Goal: Task Accomplishment & Management: Use online tool/utility

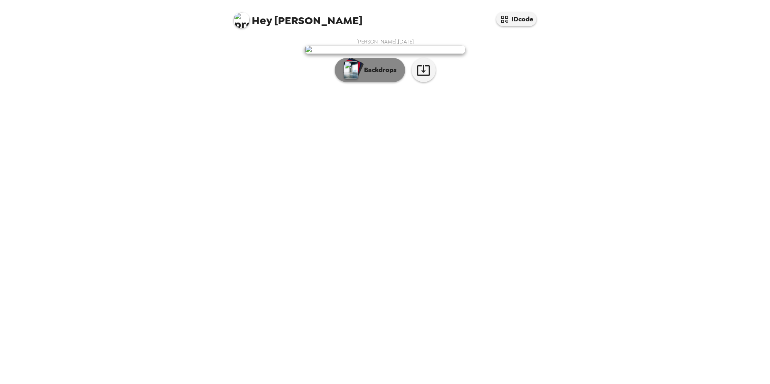
click at [382, 75] on p "Backdrops" at bounding box center [378, 70] width 37 height 10
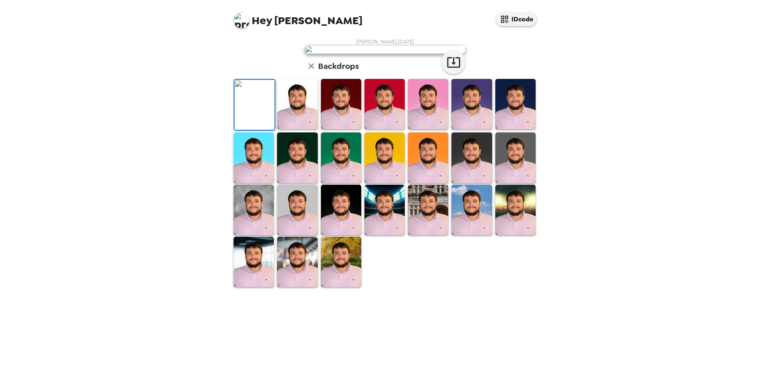
click at [510, 129] on img at bounding box center [515, 104] width 40 height 50
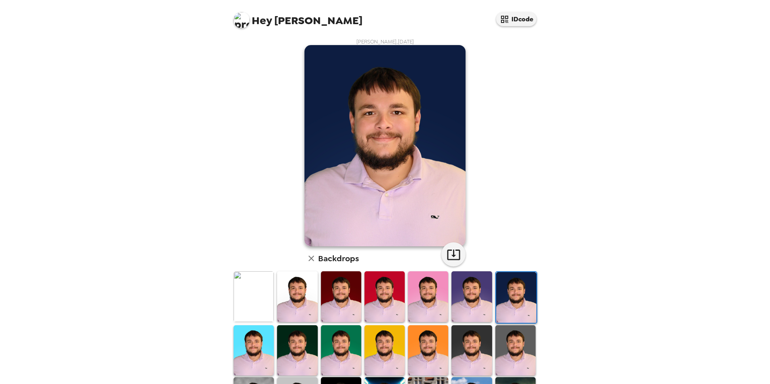
click at [260, 353] on img at bounding box center [253, 350] width 40 height 50
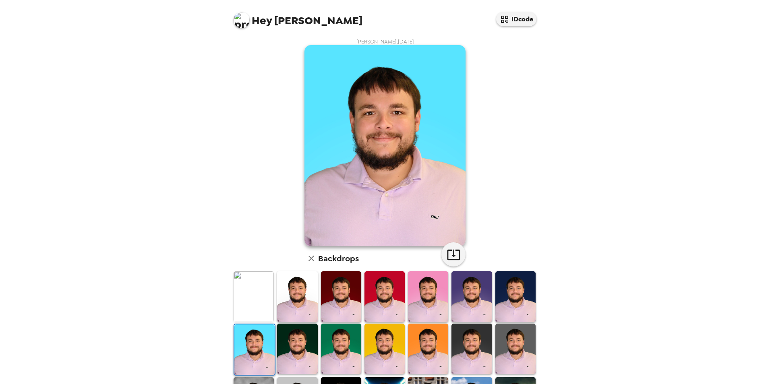
click at [299, 315] on img at bounding box center [297, 296] width 40 height 50
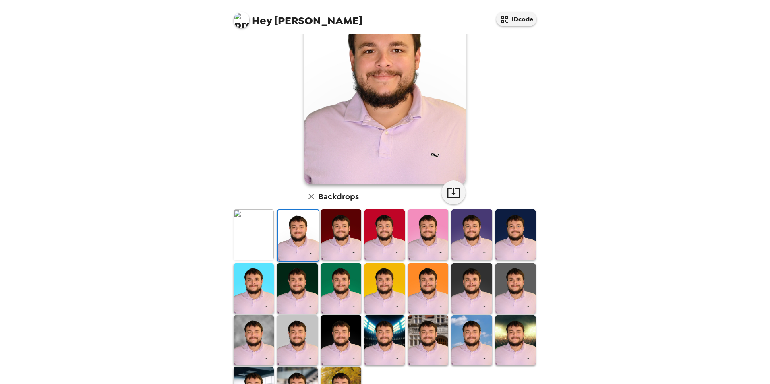
scroll to position [81, 0]
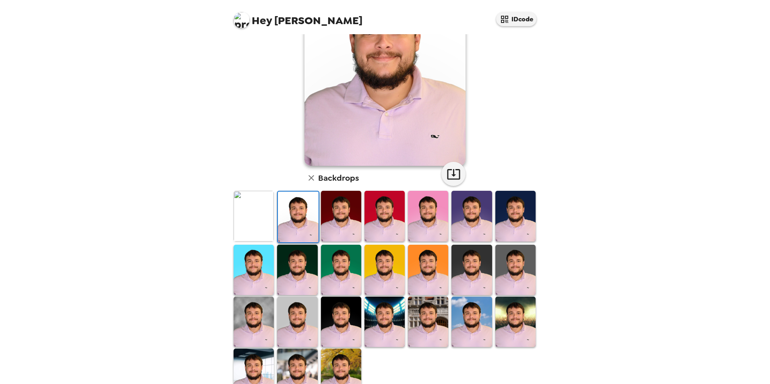
click at [383, 322] on img at bounding box center [384, 322] width 40 height 50
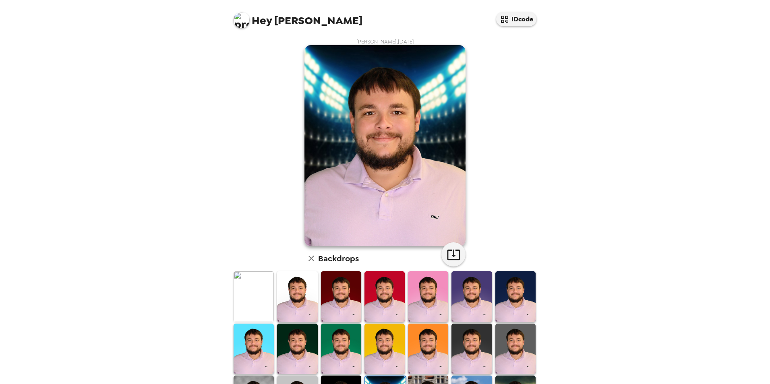
scroll to position [40, 0]
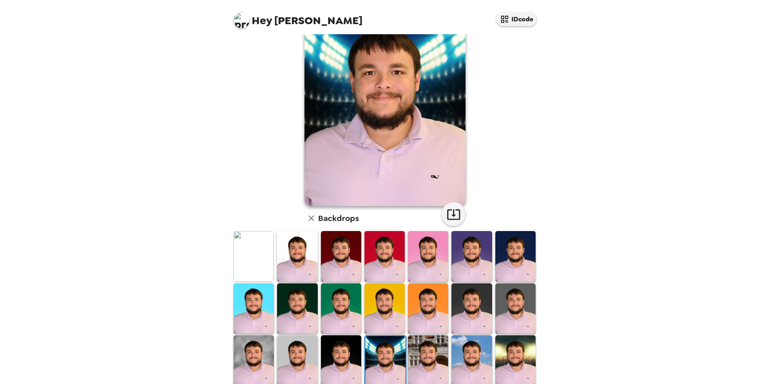
click at [412, 352] on img at bounding box center [428, 360] width 40 height 50
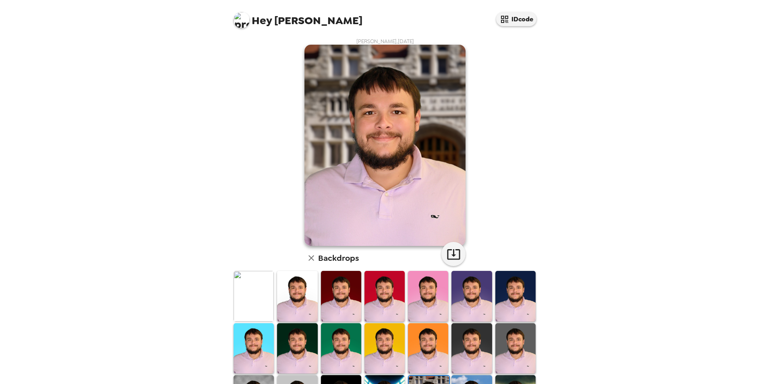
scroll to position [0, 0]
click at [296, 335] on img at bounding box center [297, 349] width 40 height 50
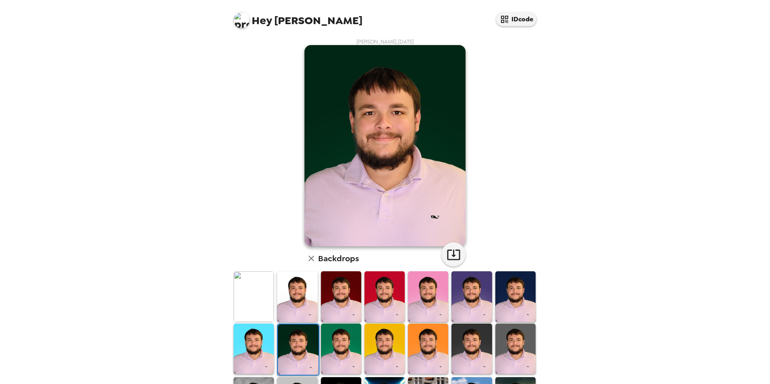
click at [467, 345] on img at bounding box center [471, 349] width 40 height 50
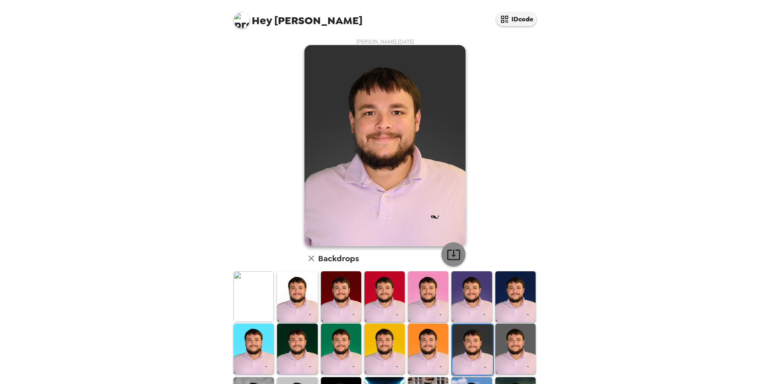
click at [451, 258] on icon "button" at bounding box center [453, 255] width 14 height 14
click at [599, 132] on div "Hey Dylan IDcode Dylan Wright , 09-19-2025 Backdrops" at bounding box center [385, 192] width 770 height 384
click at [370, 333] on img at bounding box center [384, 349] width 40 height 50
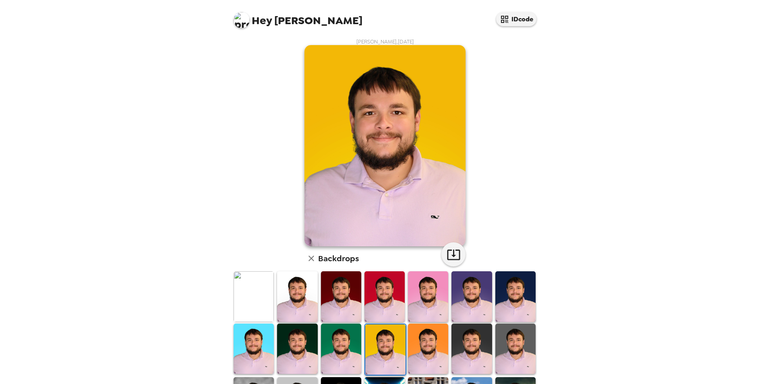
click at [422, 341] on img at bounding box center [428, 349] width 40 height 50
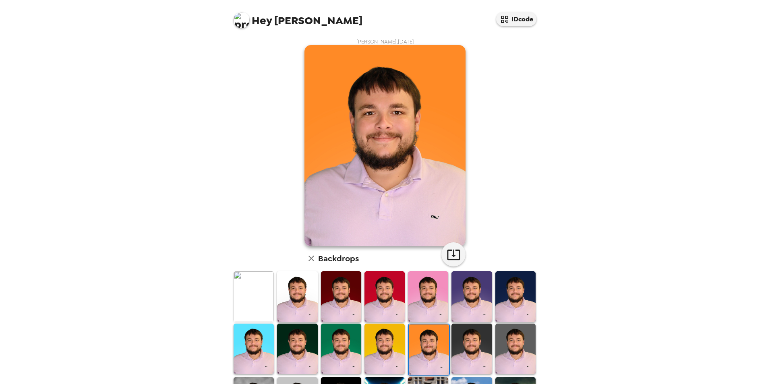
click at [428, 310] on img at bounding box center [428, 296] width 40 height 50
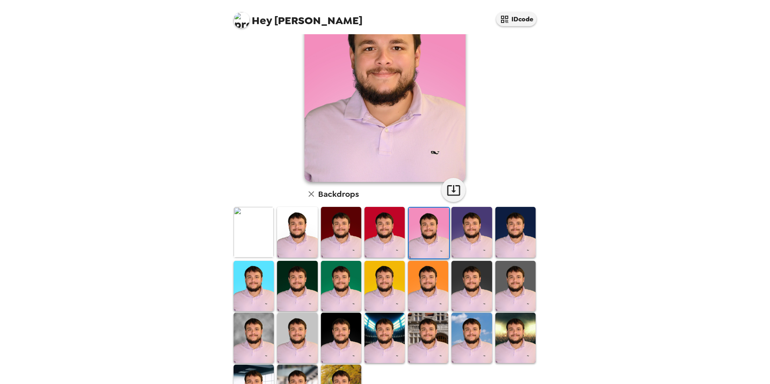
scroll to position [104, 0]
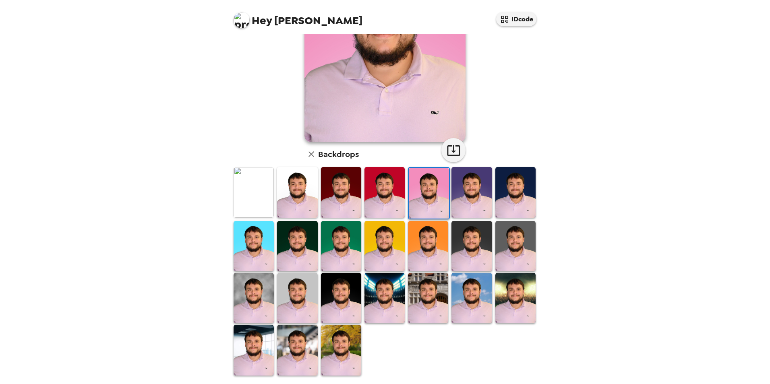
click at [343, 286] on img at bounding box center [341, 298] width 40 height 50
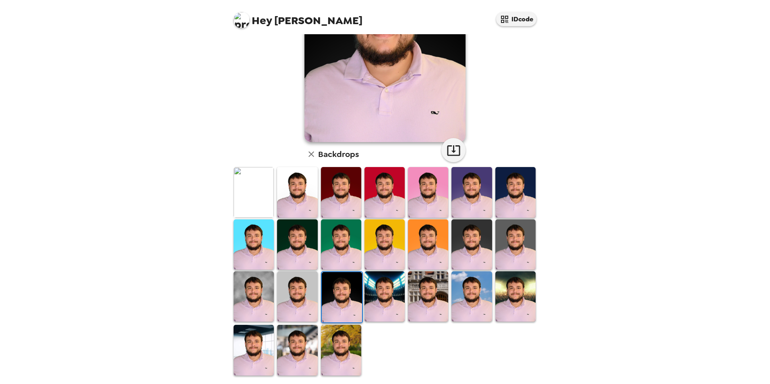
click at [333, 357] on img at bounding box center [341, 350] width 40 height 50
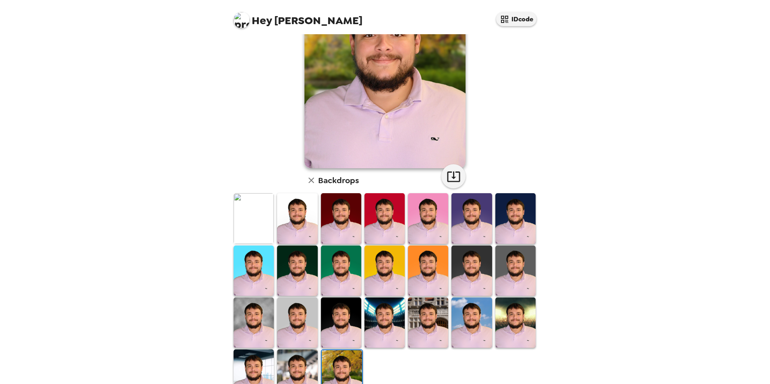
scroll to position [81, 0]
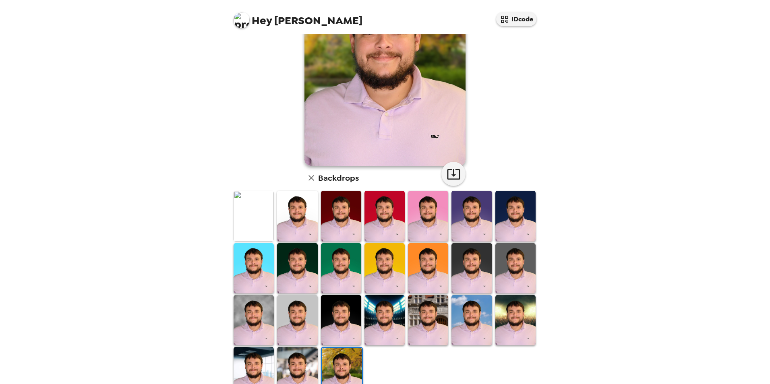
click at [506, 258] on img at bounding box center [515, 268] width 40 height 50
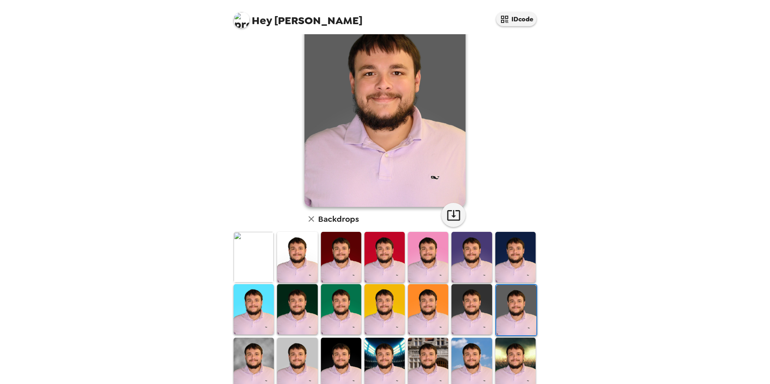
scroll to position [0, 0]
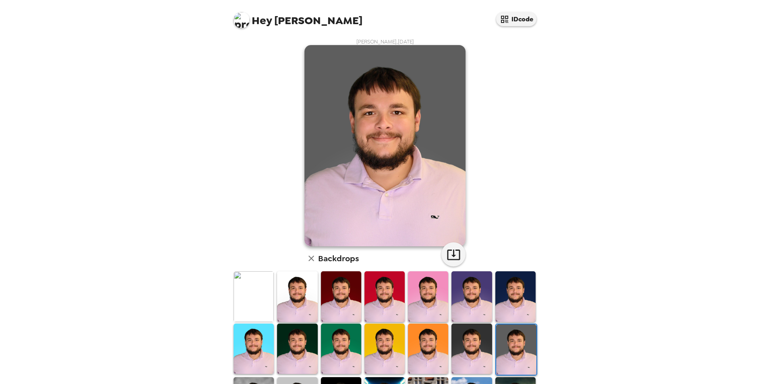
click at [472, 346] on img at bounding box center [471, 349] width 40 height 50
